Goal: Transaction & Acquisition: Download file/media

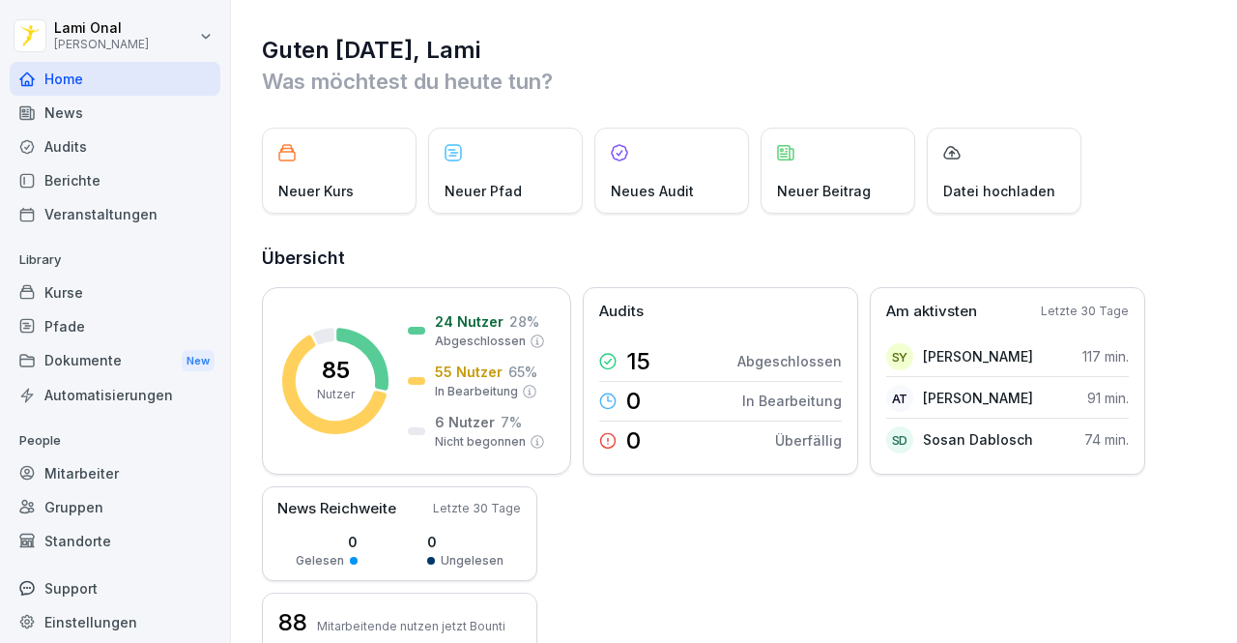
click at [55, 115] on div "News" at bounding box center [115, 113] width 211 height 34
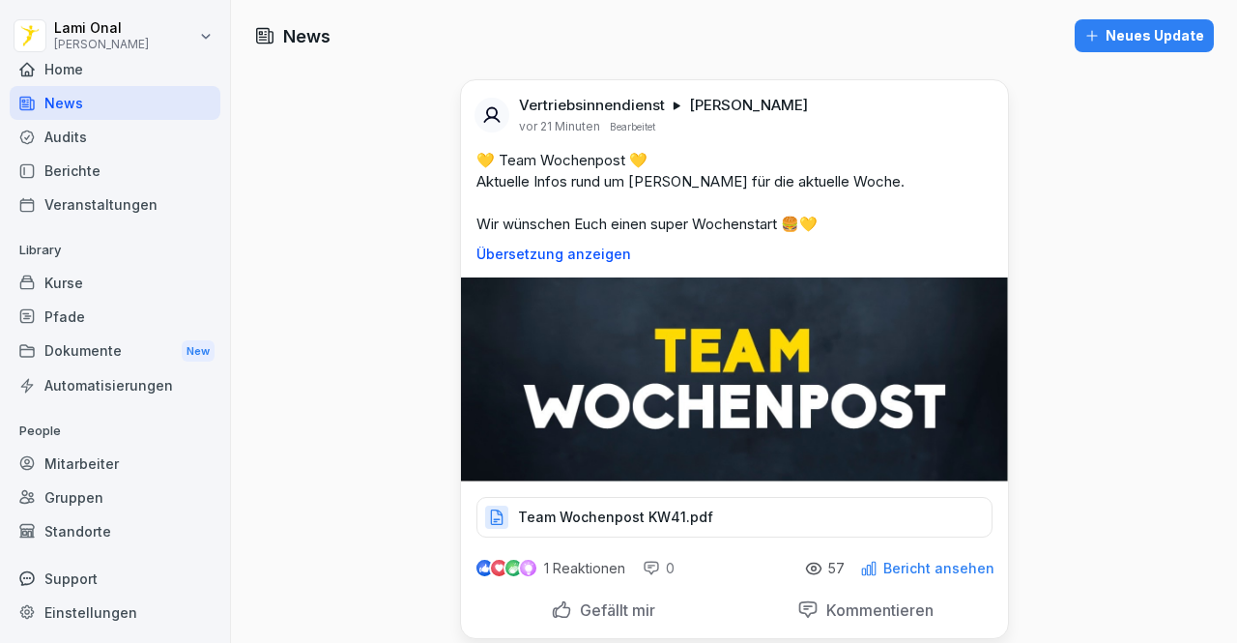
scroll to position [11, 0]
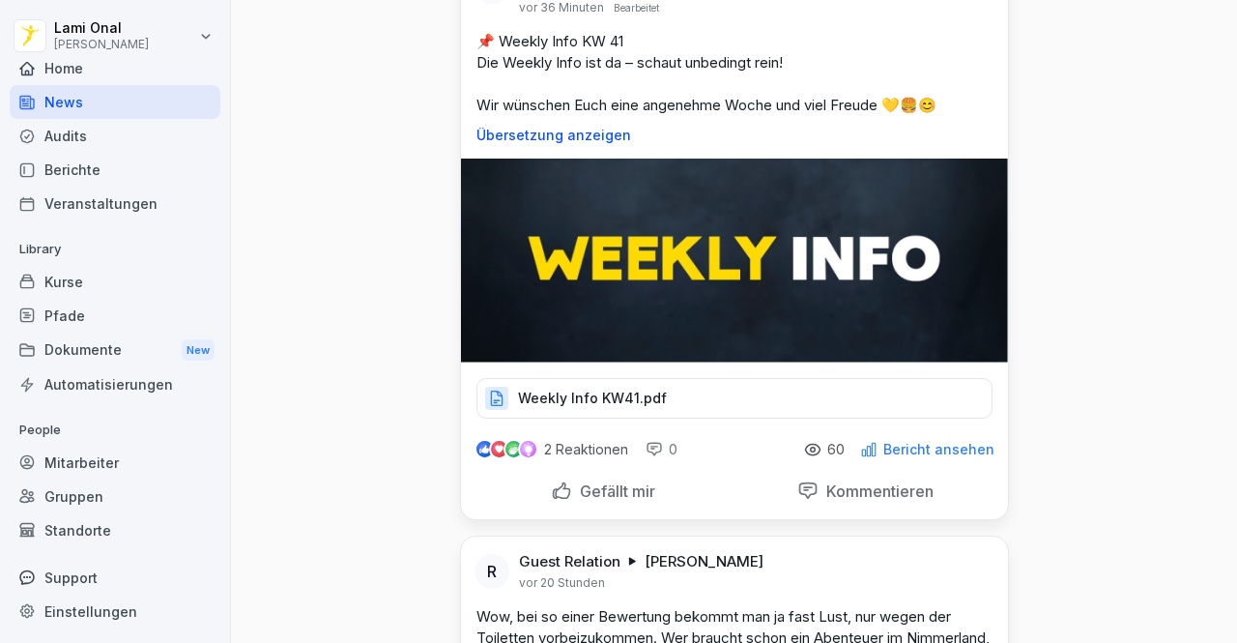
scroll to position [734, 0]
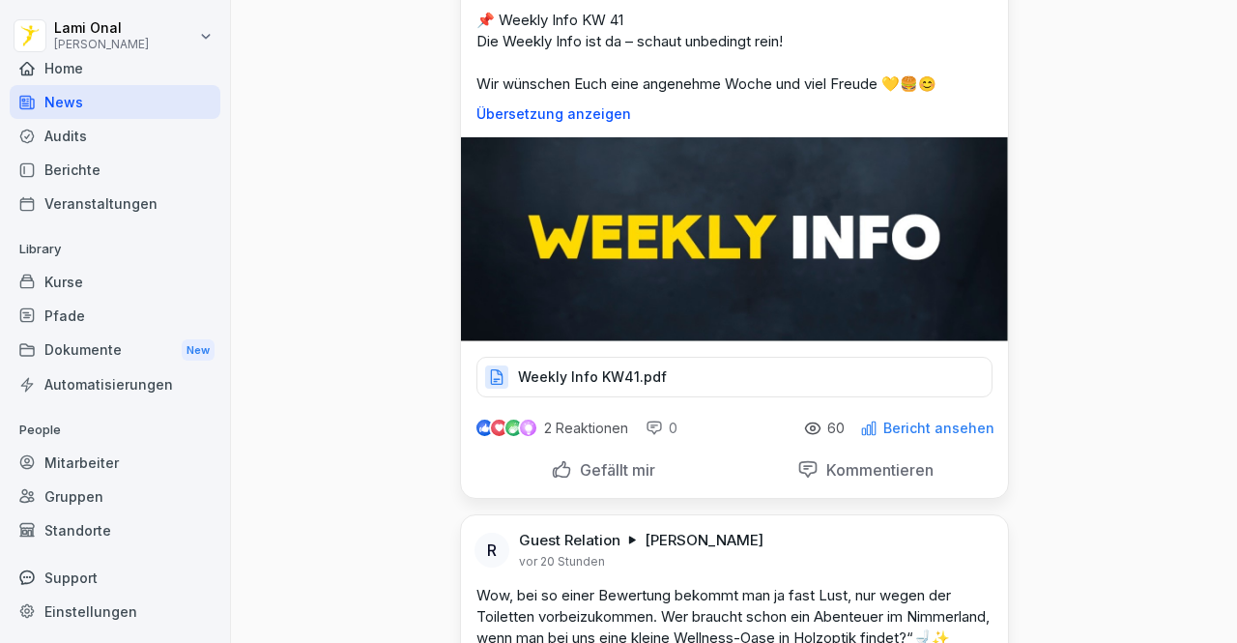
click at [557, 372] on p "Weekly Info KW41.pdf" at bounding box center [592, 376] width 149 height 19
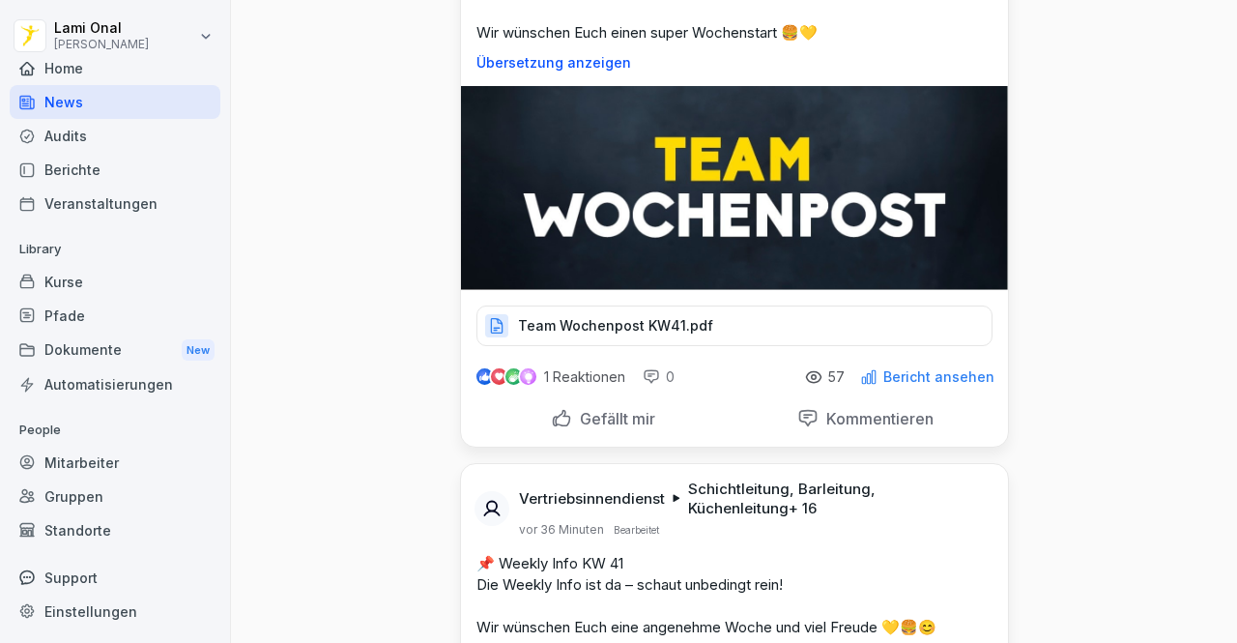
scroll to position [58, 0]
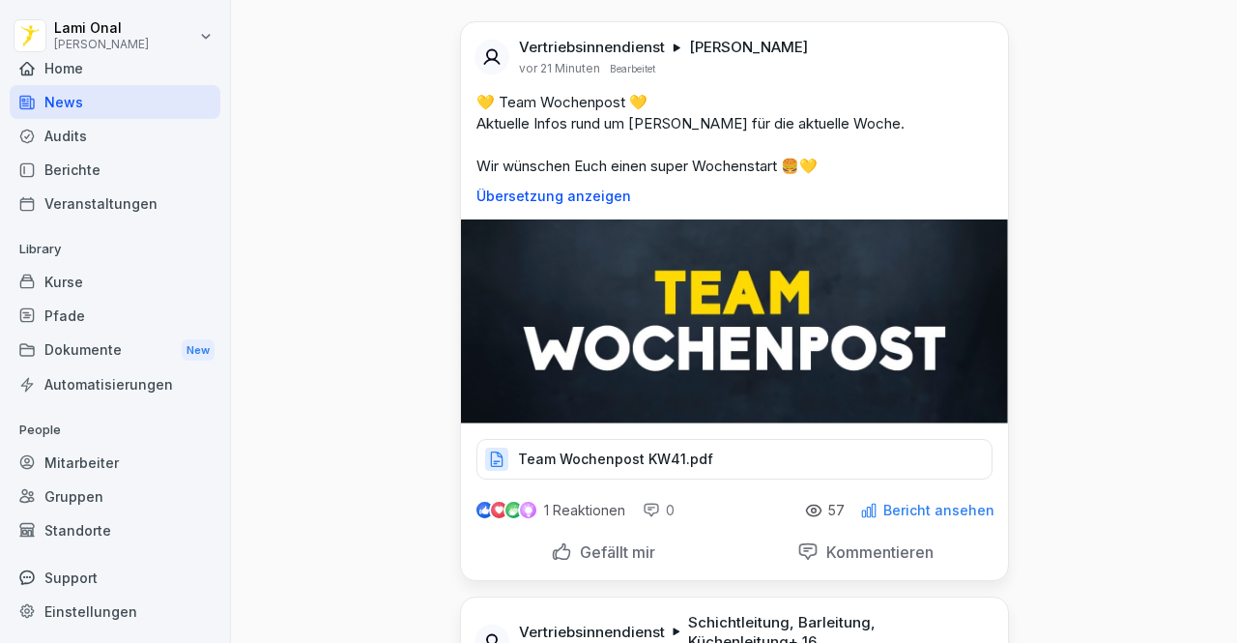
click at [573, 440] on div "Team Wochenpost KW41.pdf" at bounding box center [734, 459] width 516 height 41
click at [584, 446] on div "Team Wochenpost KW41.pdf" at bounding box center [734, 459] width 516 height 41
